Goal: Transaction & Acquisition: Download file/media

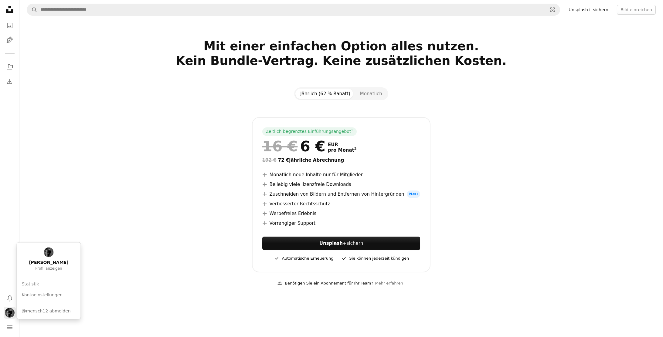
click at [10, 310] on img "Profil" at bounding box center [10, 313] width 10 height 10
click at [26, 282] on link "Statistik" at bounding box center [48, 284] width 59 height 11
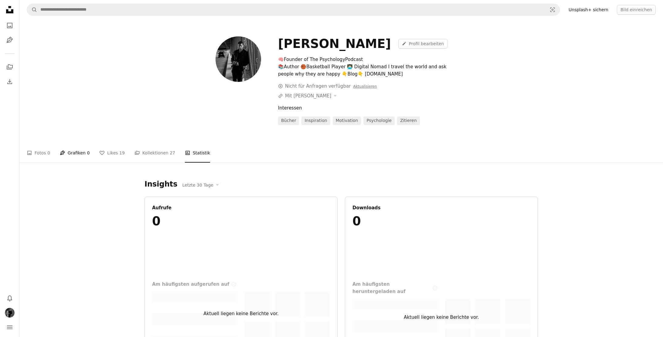
click at [73, 153] on link "Pen Tool Grafiken 0" at bounding box center [75, 152] width 30 height 19
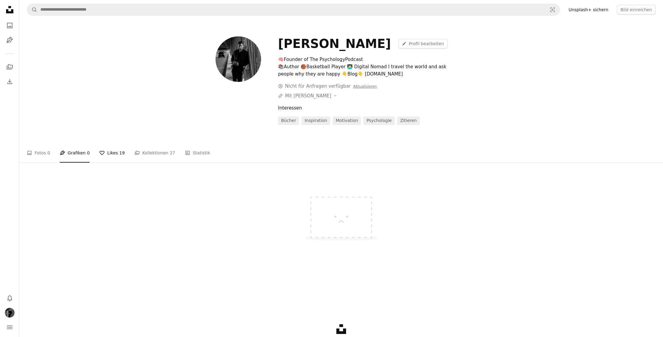
click at [103, 153] on link "A heart Likes 19" at bounding box center [111, 152] width 25 height 19
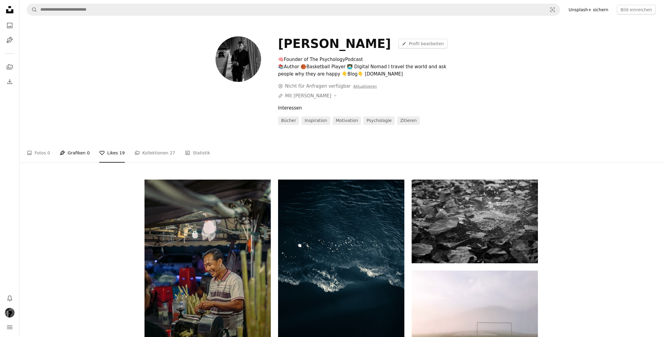
click at [82, 152] on link "Pen Tool Grafiken 0" at bounding box center [75, 152] width 30 height 19
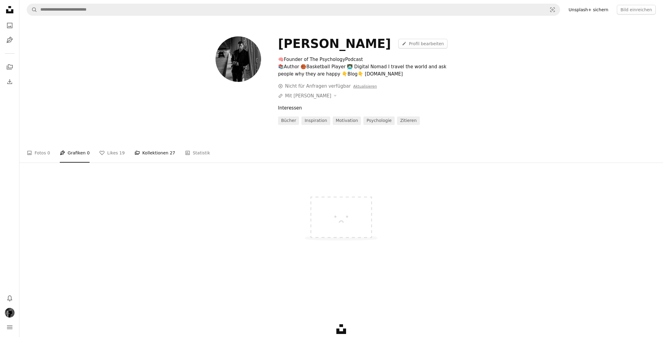
click at [150, 154] on link "A stack of folders Kollektionen 27" at bounding box center [154, 152] width 41 height 19
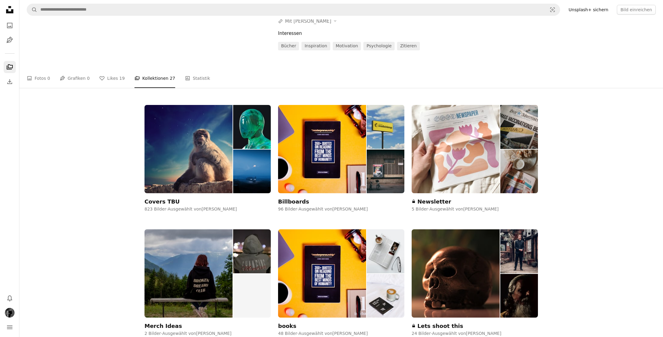
scroll to position [75, 0]
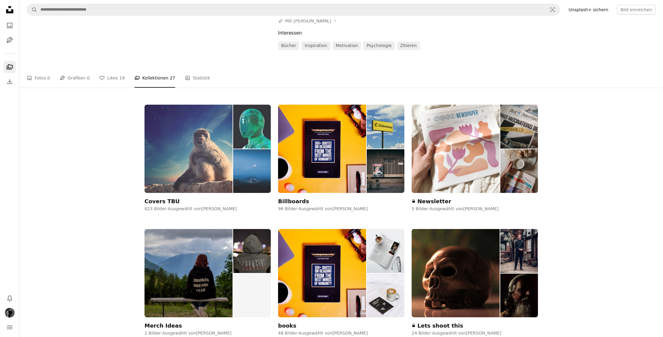
click at [214, 128] on img at bounding box center [188, 149] width 88 height 88
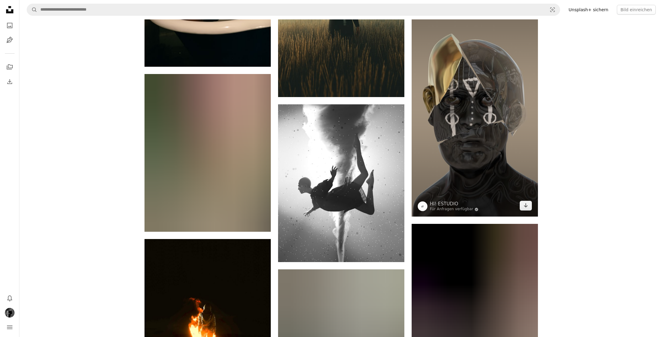
scroll to position [2710, 0]
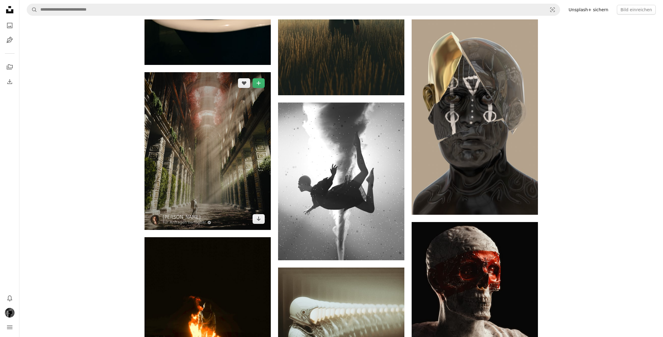
click at [238, 139] on img at bounding box center [207, 151] width 126 height 158
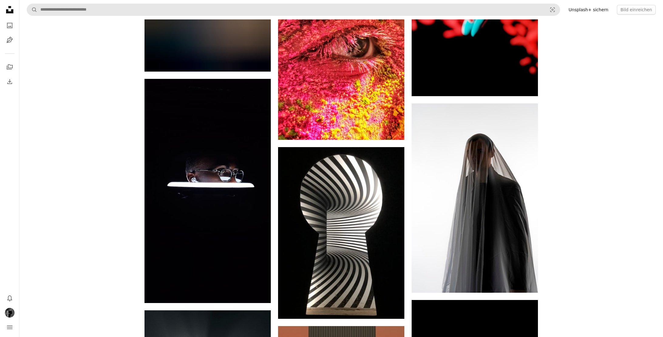
scroll to position [12034, 0]
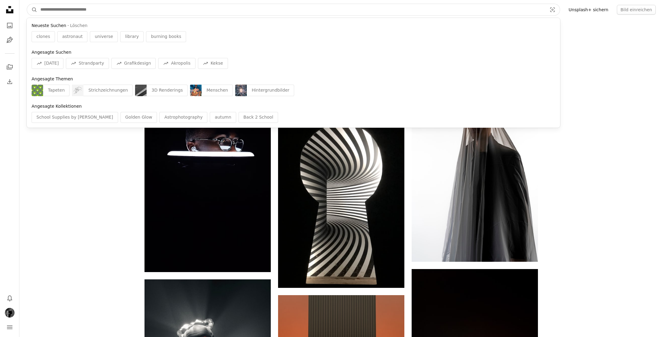
click at [223, 6] on input "Finden Sie Bildmaterial auf der ganzen Webseite" at bounding box center [291, 10] width 508 height 12
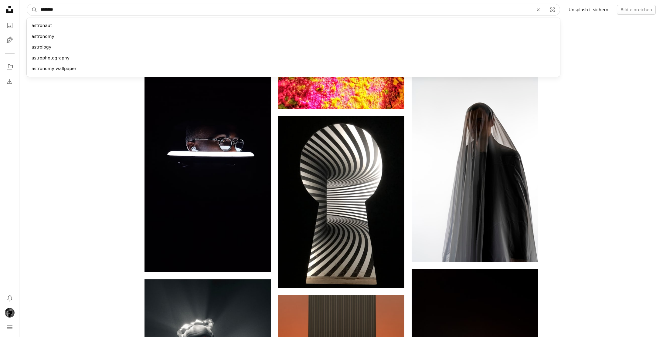
type input "*********"
click button "A magnifying glass" at bounding box center [32, 10] width 10 height 12
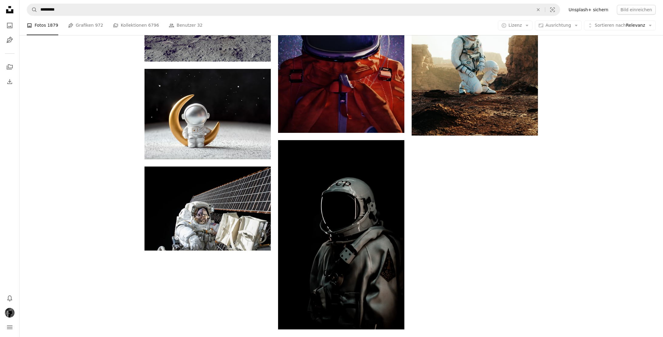
scroll to position [994, 0]
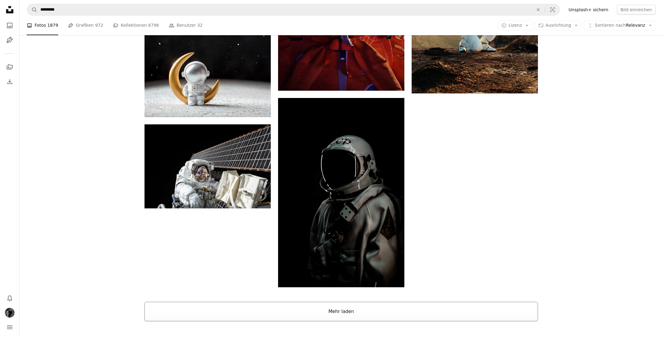
click at [394, 302] on button "Mehr laden" at bounding box center [340, 311] width 393 height 19
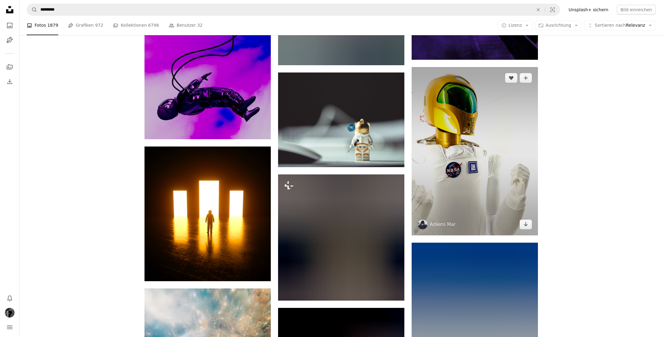
scroll to position [6476, 0]
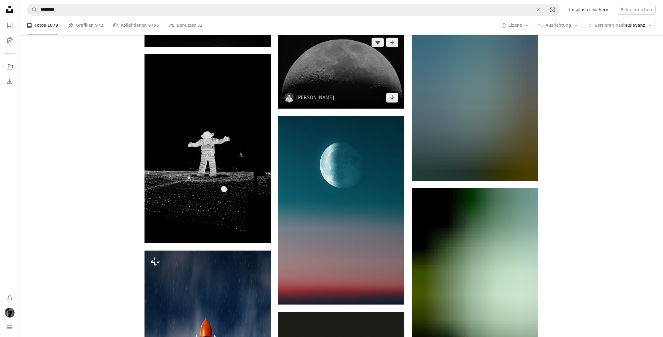
scroll to position [8579, 0]
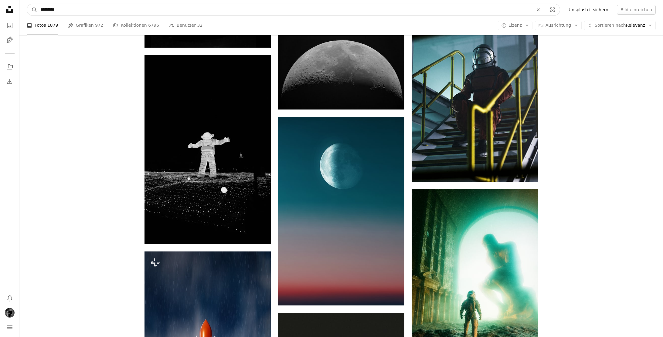
click at [209, 5] on input "*********" at bounding box center [284, 10] width 494 height 12
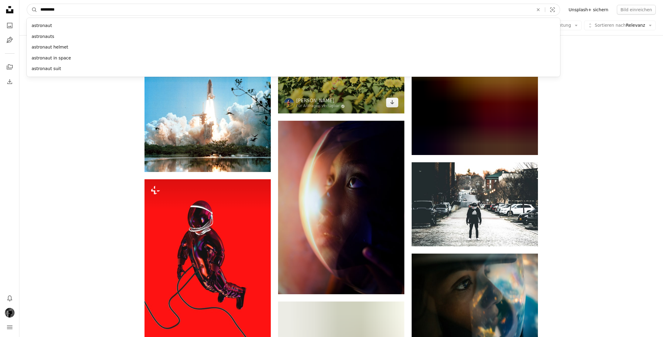
scroll to position [9433, 0]
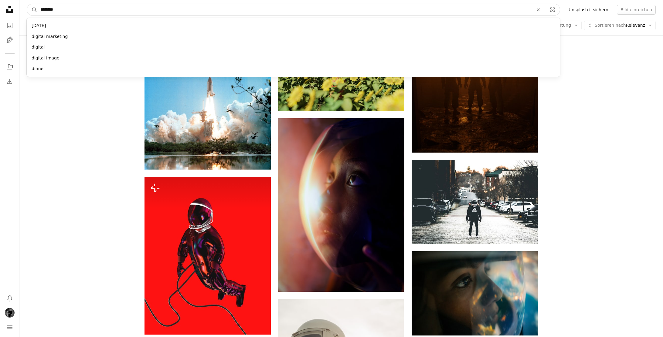
type input "*********"
click button "A magnifying glass" at bounding box center [32, 10] width 10 height 12
